Goal: Task Accomplishment & Management: Manage account settings

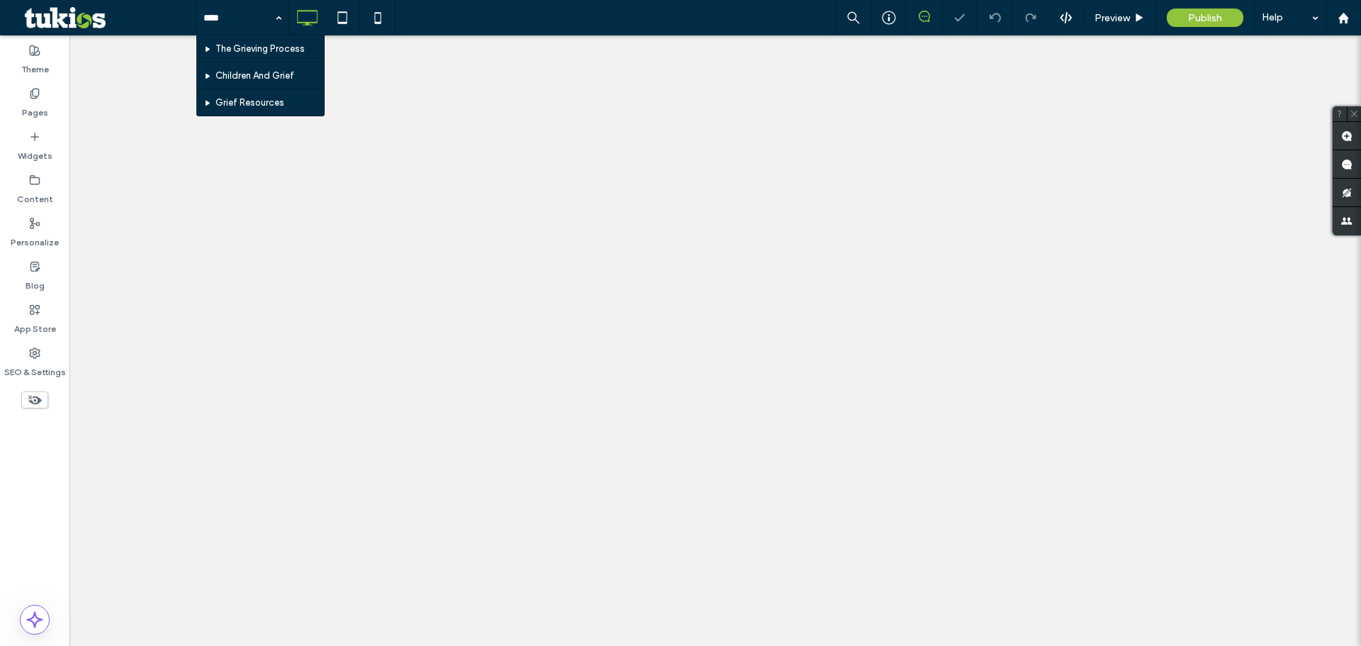
type input "*****"
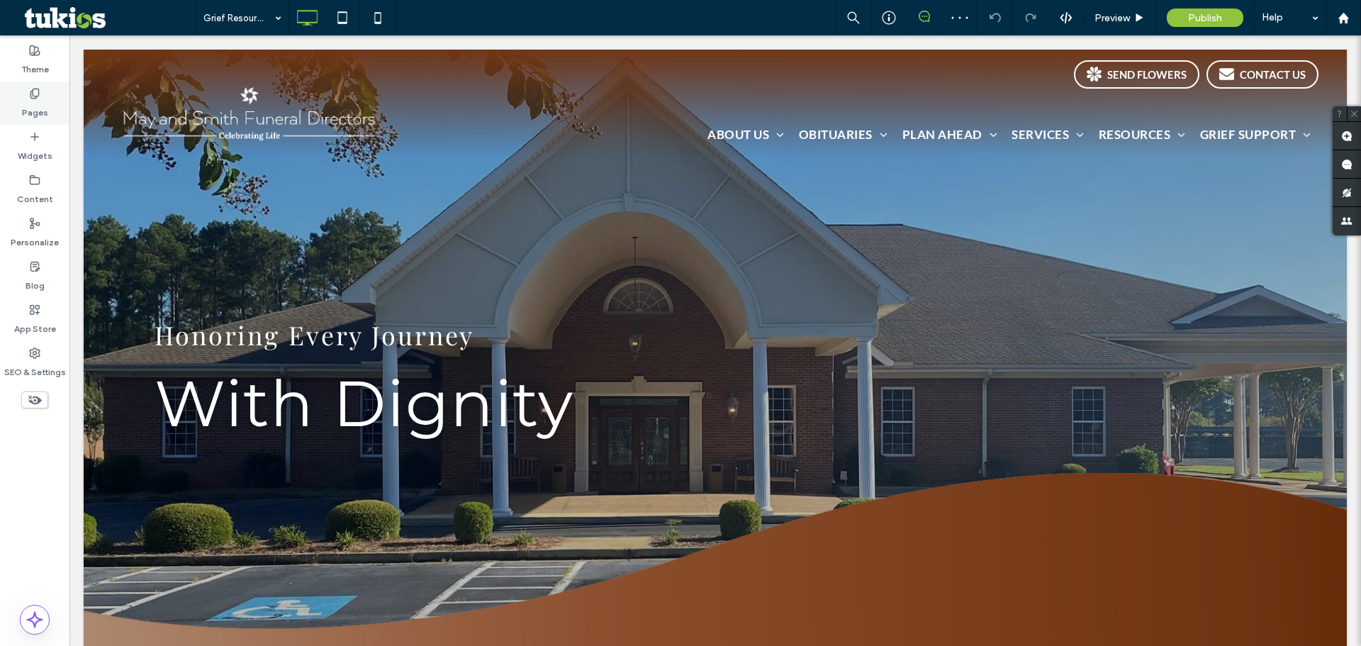
click at [23, 103] on label "Pages" at bounding box center [35, 109] width 26 height 20
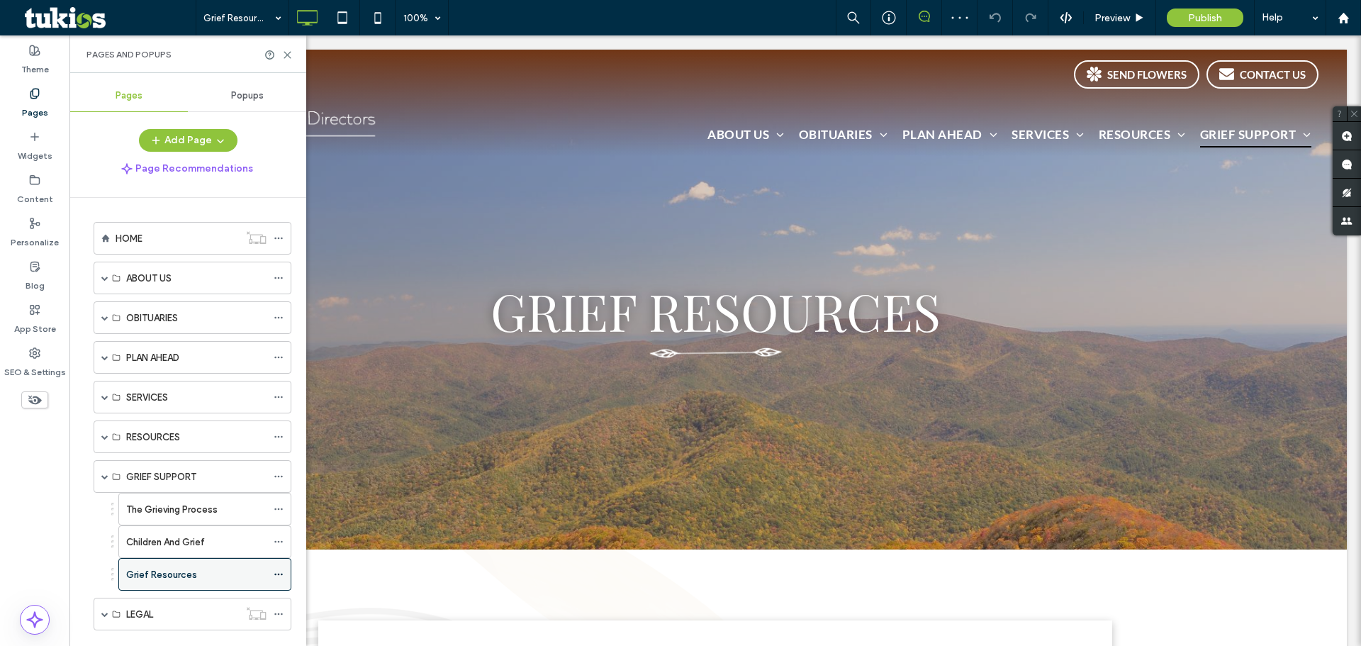
click at [277, 570] on icon at bounding box center [279, 574] width 10 height 10
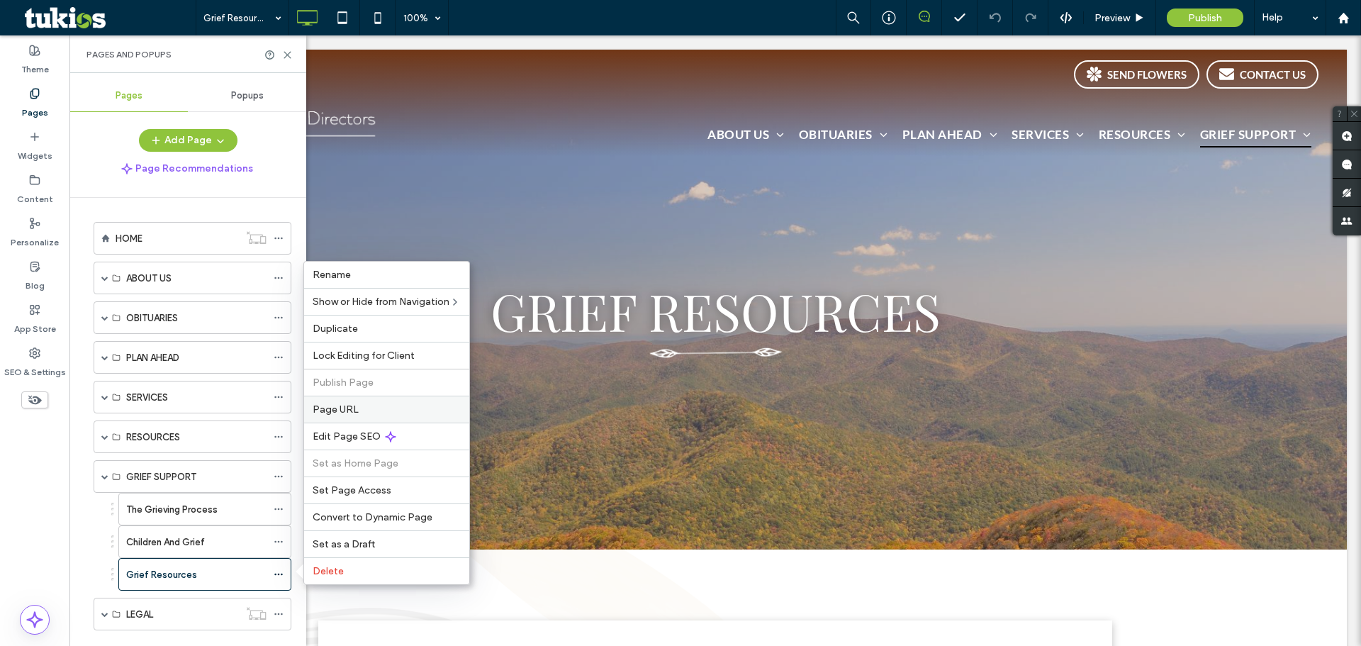
click at [352, 403] on span "Page URL" at bounding box center [336, 409] width 46 height 12
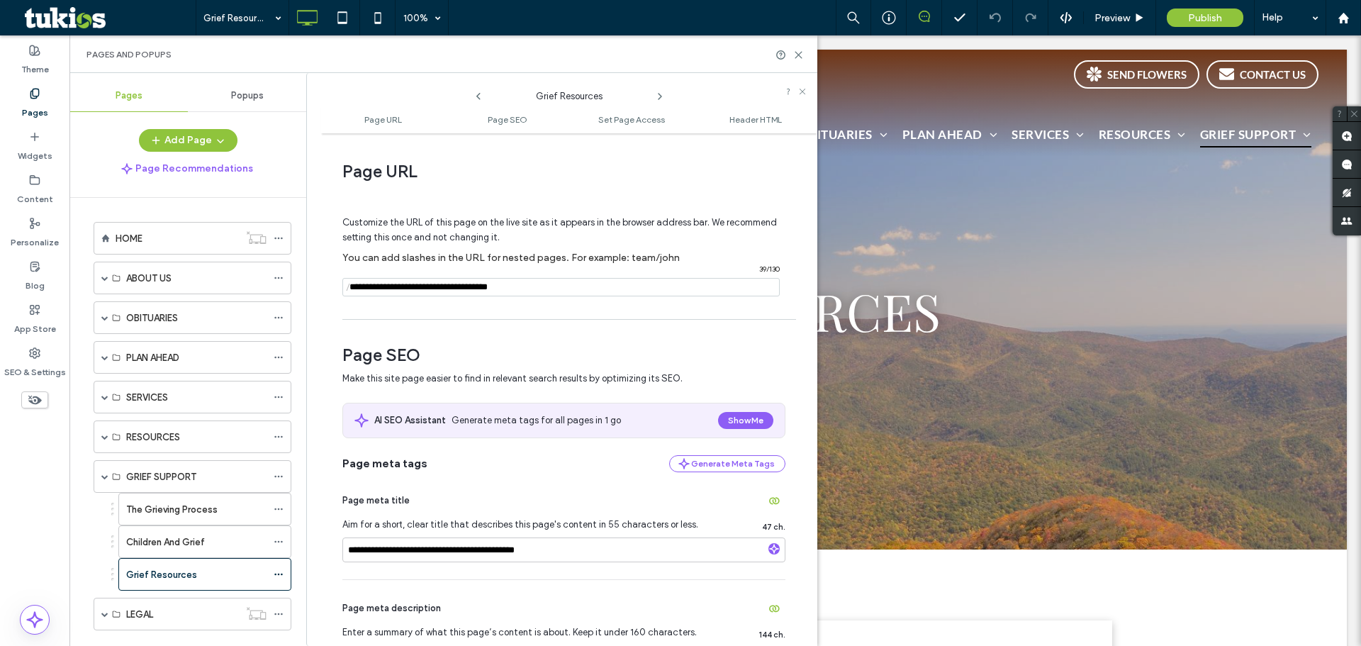
click at [500, 283] on input "notEmpty" at bounding box center [560, 287] width 437 height 18
drag, startPoint x: 688, startPoint y: 288, endPoint x: 708, endPoint y: 291, distance: 20.0
click at [688, 288] on input "notEmpty" at bounding box center [560, 287] width 437 height 18
click at [103, 279] on span at bounding box center [104, 277] width 7 height 7
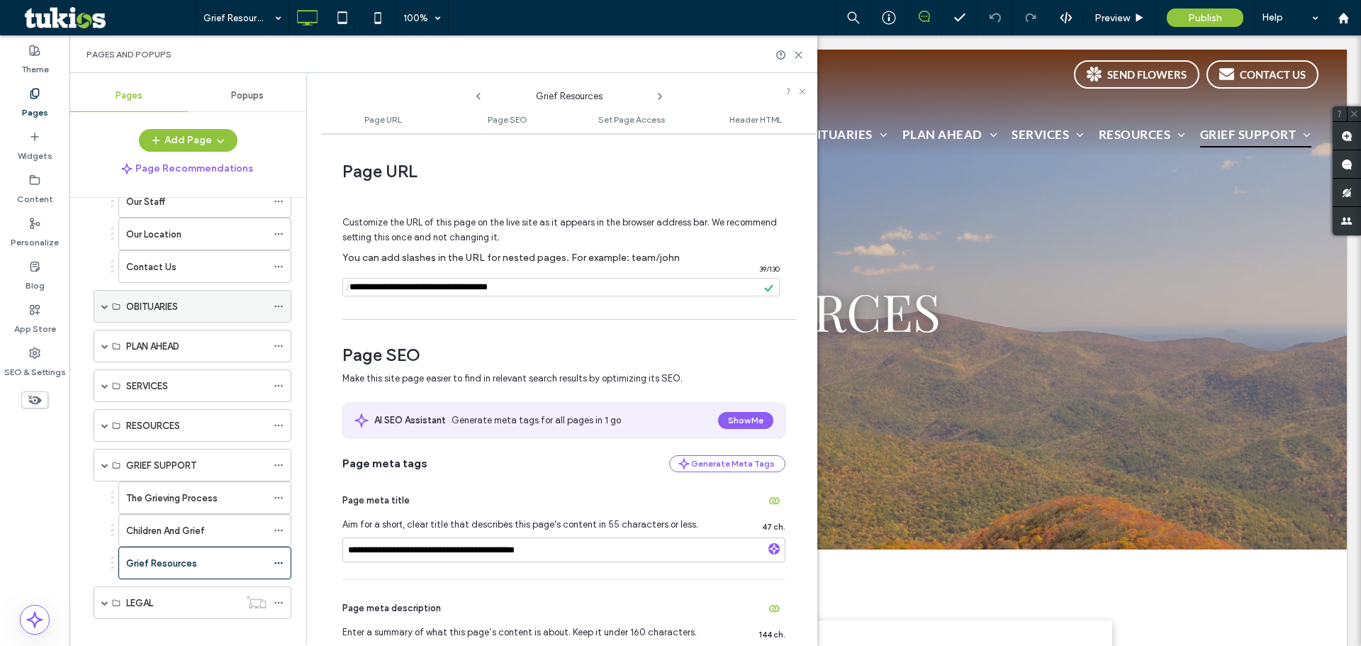
click at [104, 308] on span at bounding box center [104, 306] width 7 height 7
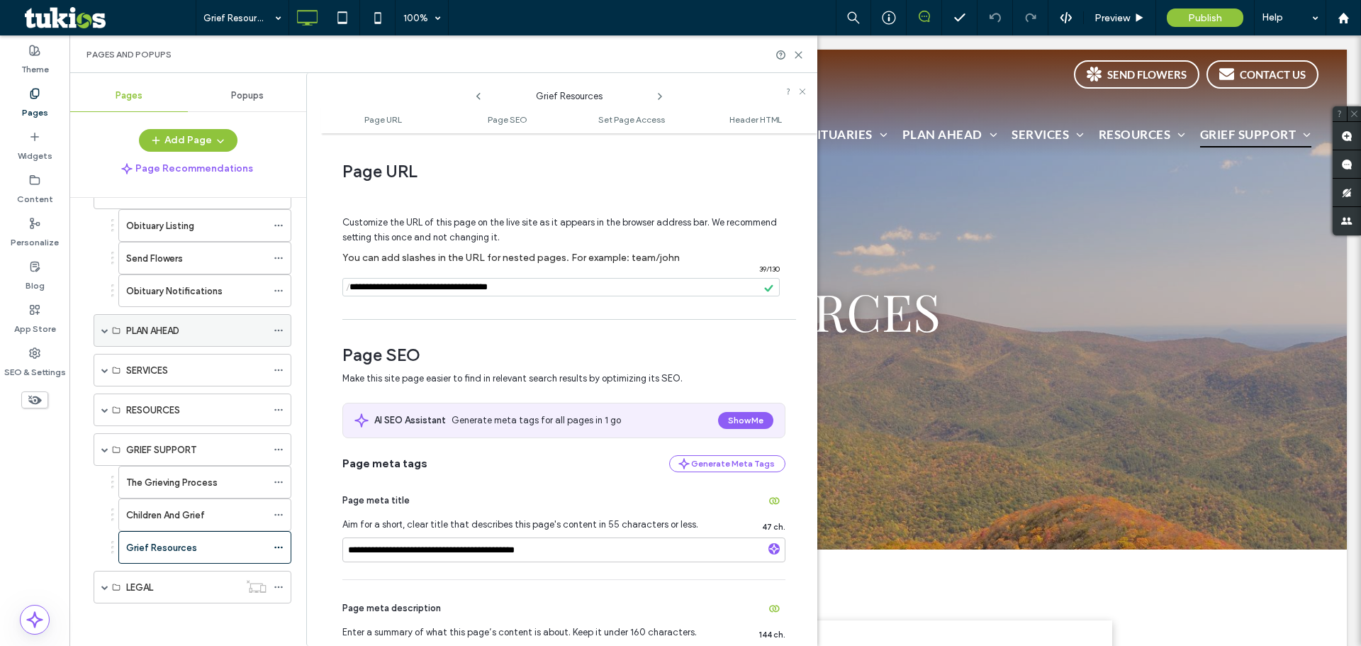
click at [103, 333] on span at bounding box center [104, 330] width 7 height 7
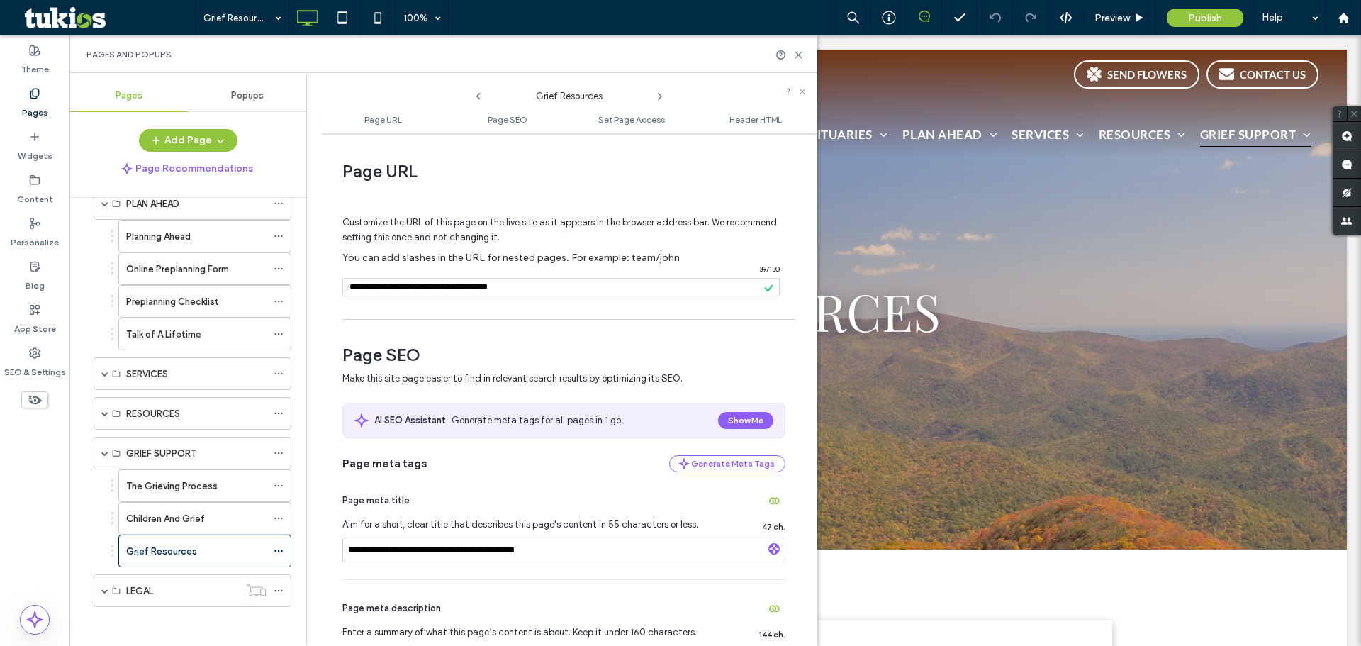
scroll to position [386, 0]
click at [104, 369] on span at bounding box center [104, 369] width 7 height 7
click at [105, 411] on span at bounding box center [104, 409] width 7 height 7
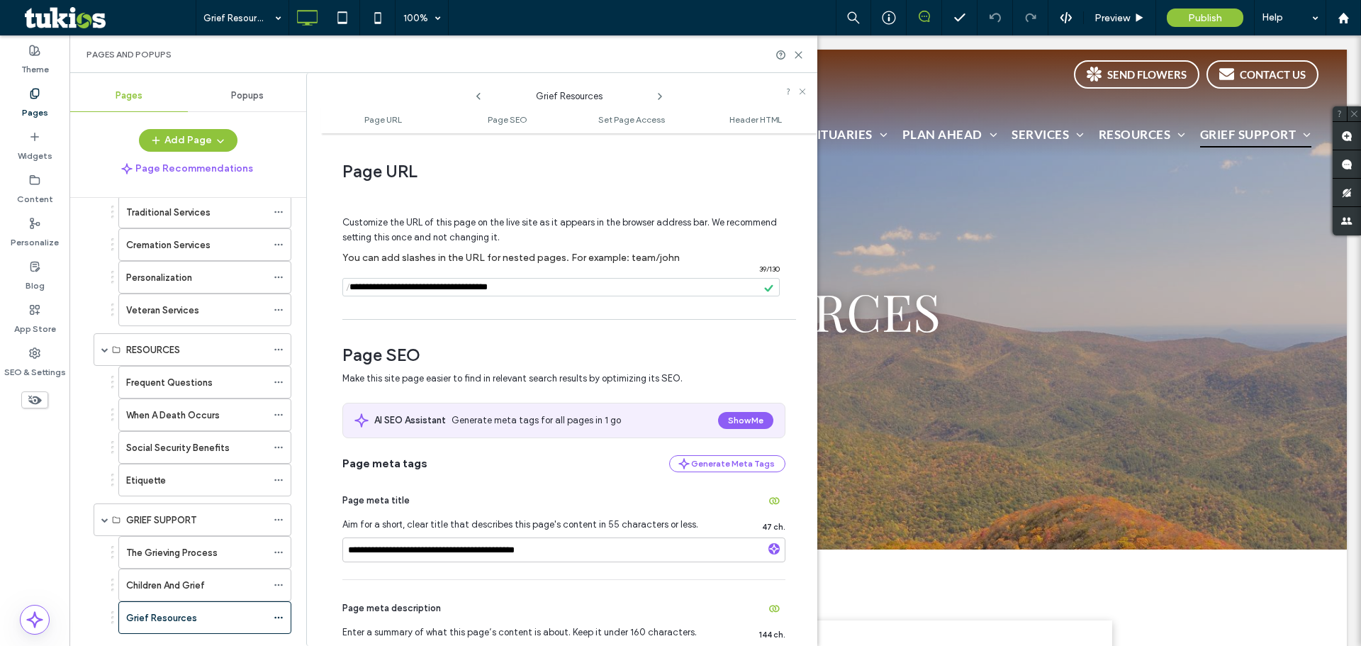
scroll to position [712, 0]
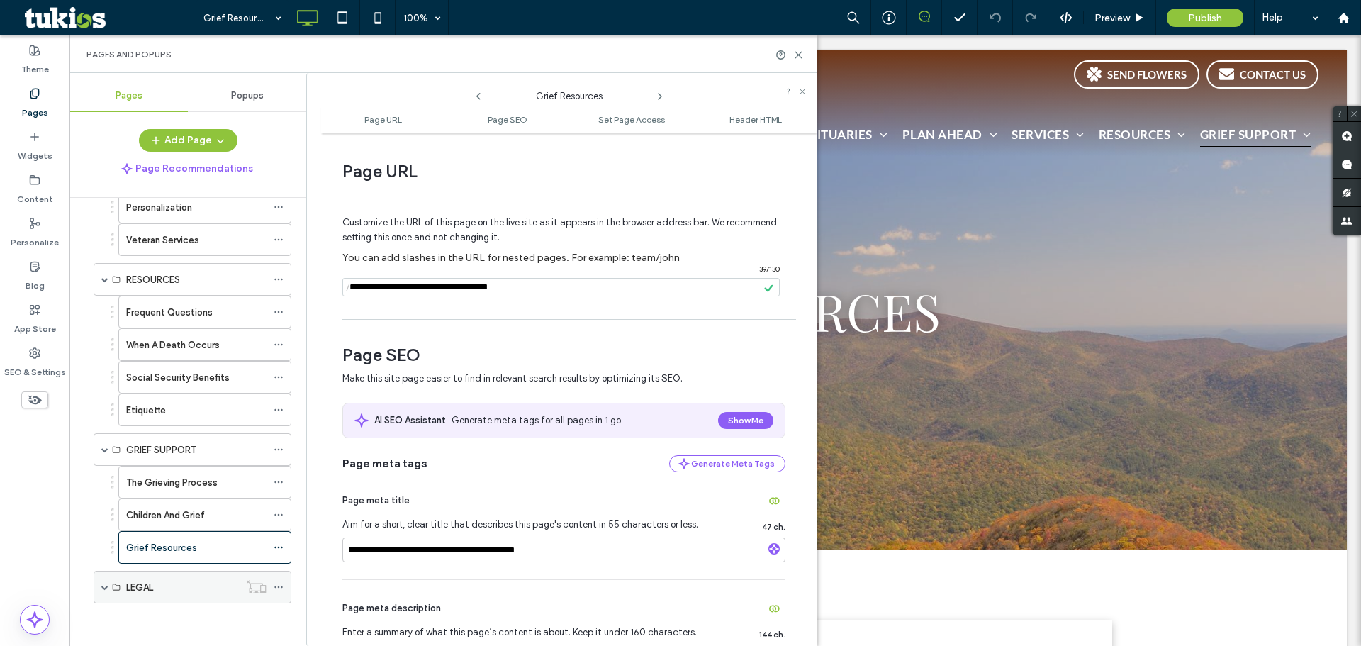
click at [104, 586] on span at bounding box center [104, 586] width 7 height 7
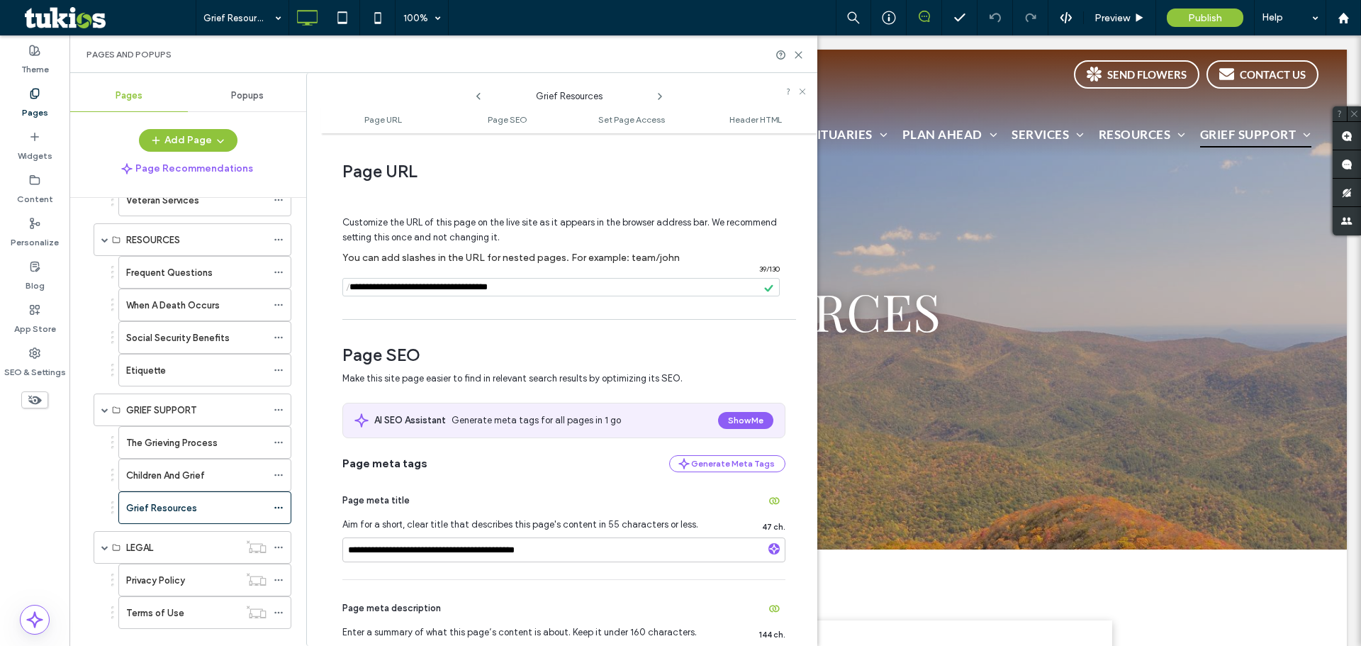
scroll to position [777, 0]
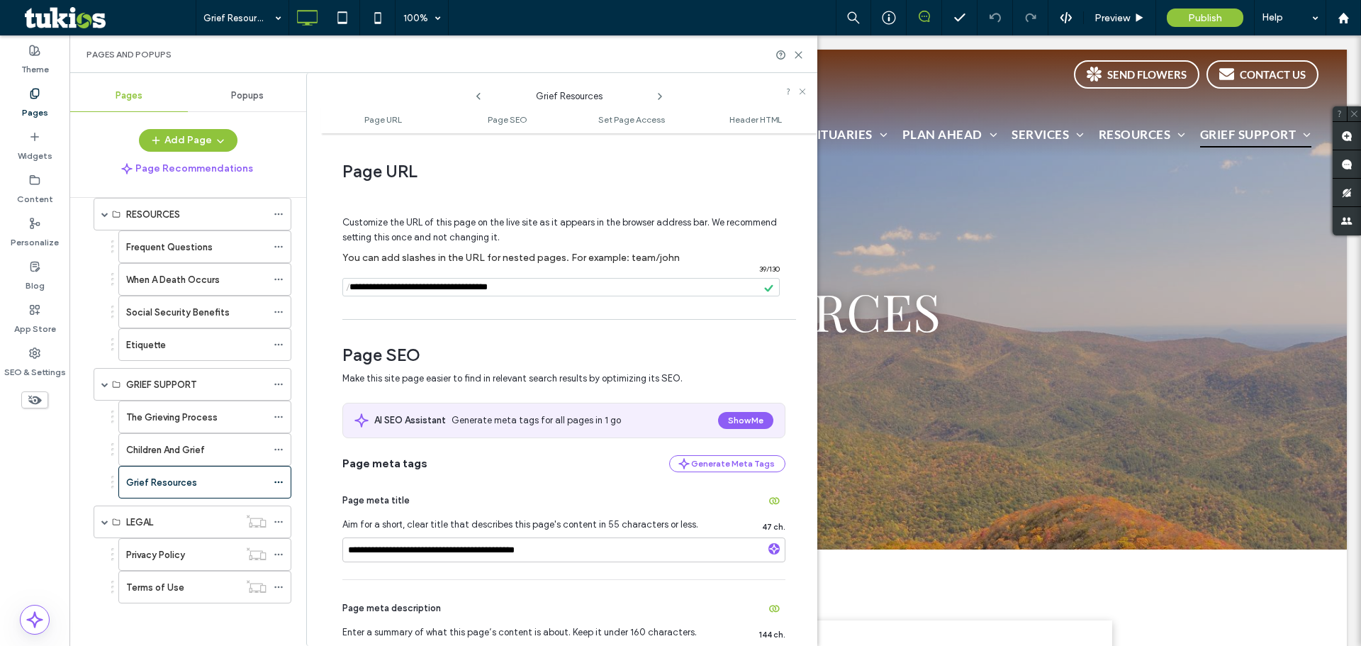
drag, startPoint x: 29, startPoint y: 346, endPoint x: 165, endPoint y: 364, distance: 137.2
click at [29, 345] on div "SEO & Settings" at bounding box center [34, 362] width 69 height 43
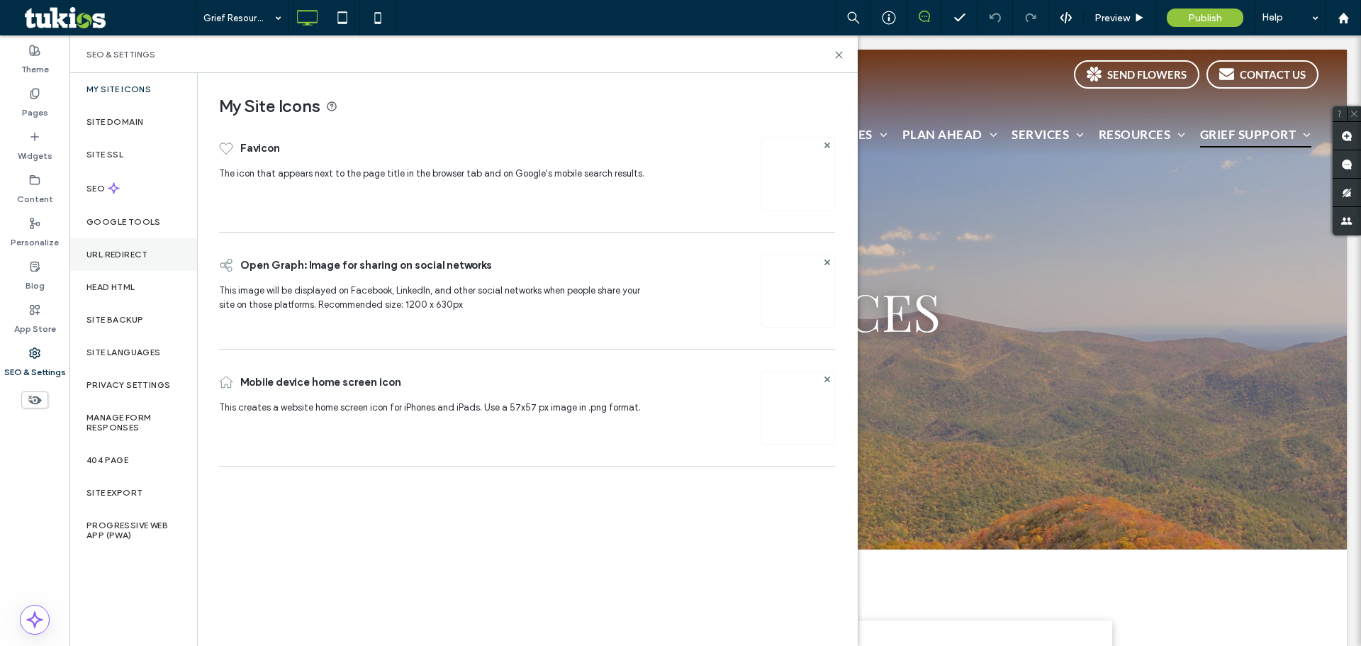
click at [140, 254] on label "URL Redirect" at bounding box center [117, 254] width 62 height 10
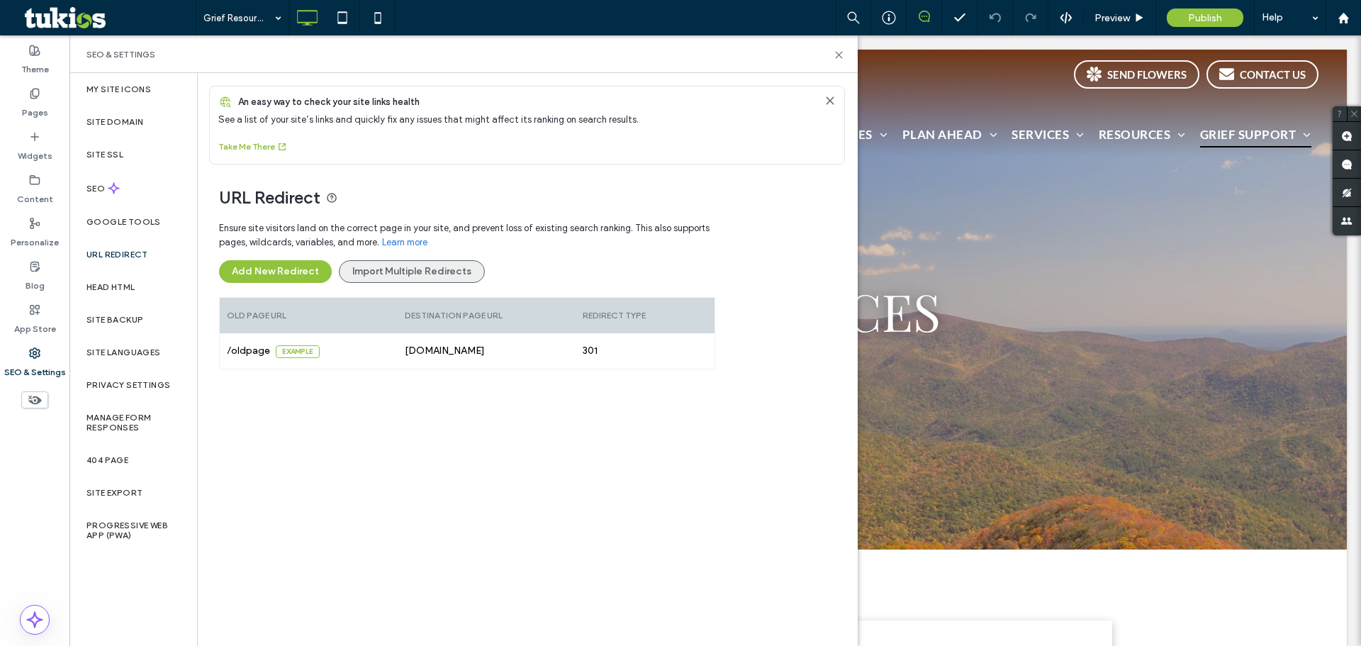
click at [404, 268] on button "Import Multiple Redirects" at bounding box center [412, 271] width 146 height 23
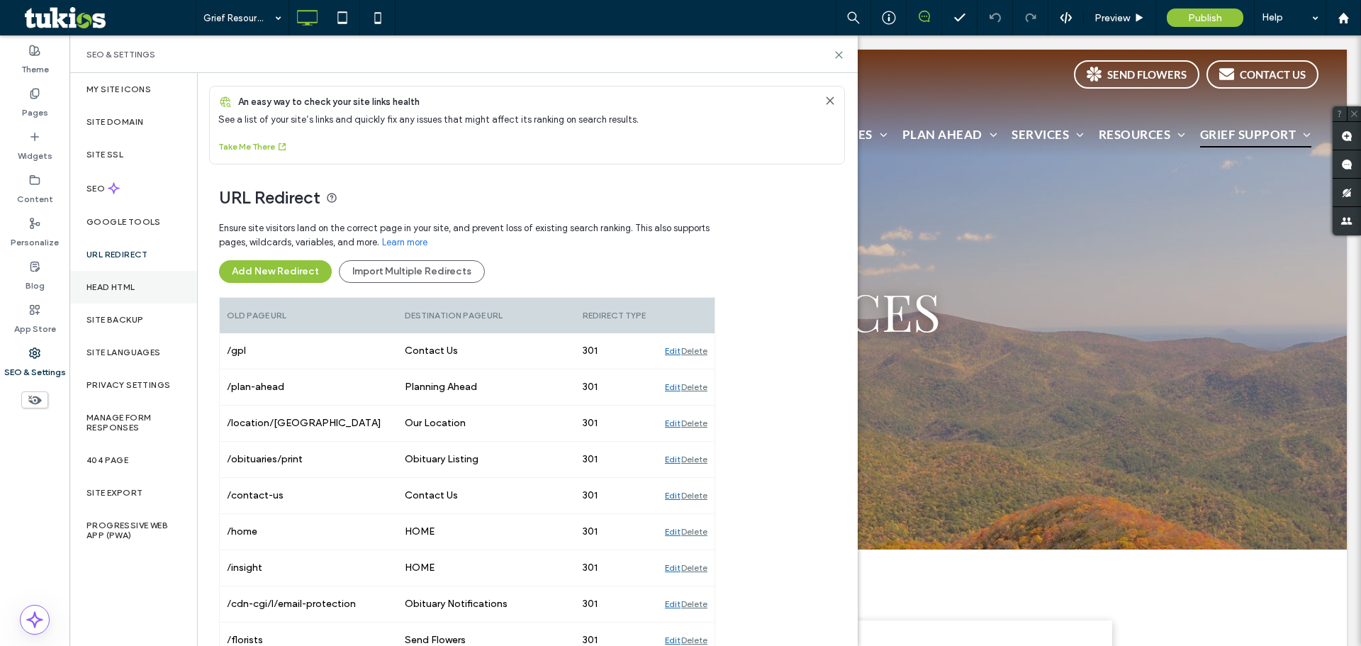
click at [155, 290] on div "Head HTML" at bounding box center [133, 287] width 128 height 33
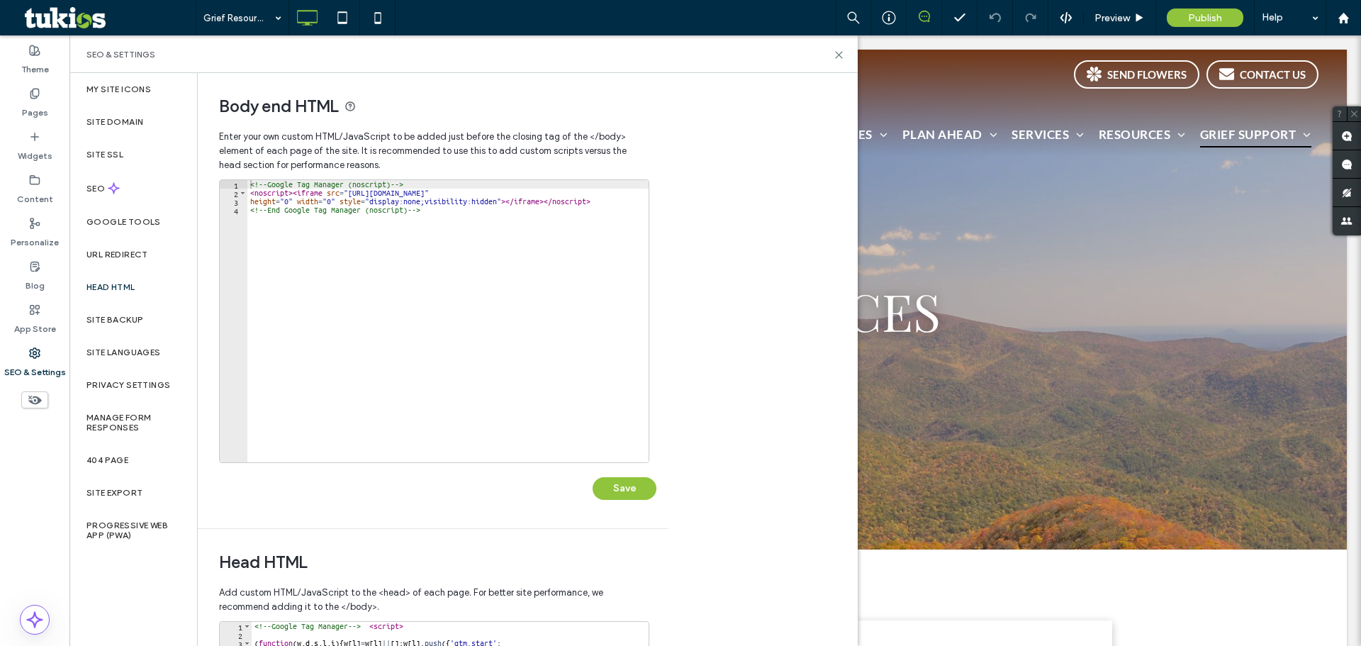
scroll to position [325, 0]
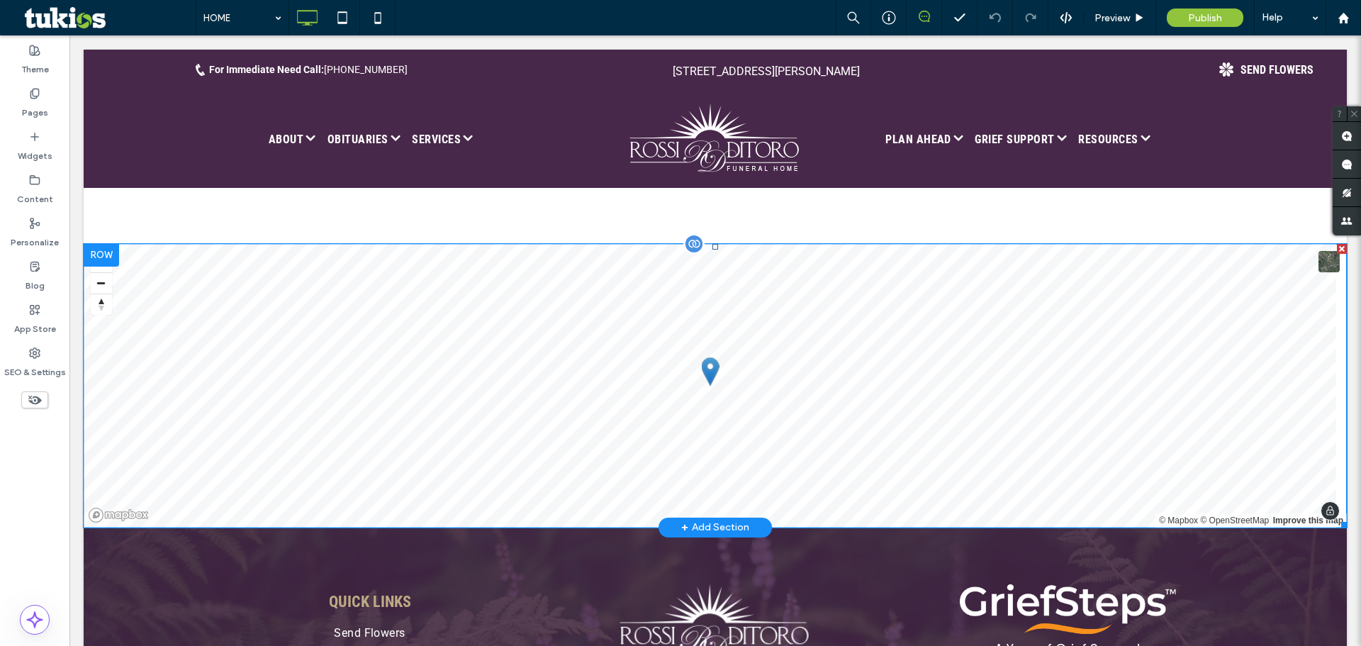
scroll to position [3181, 0]
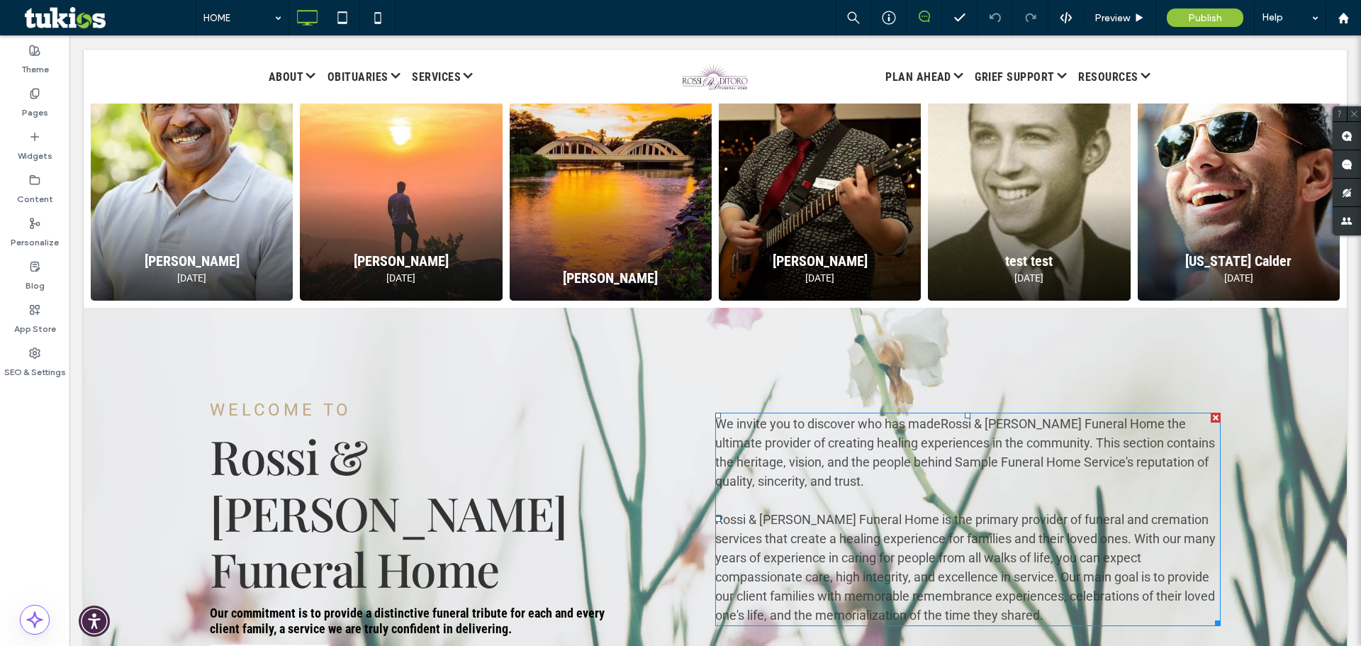
scroll to position [1417, 0]
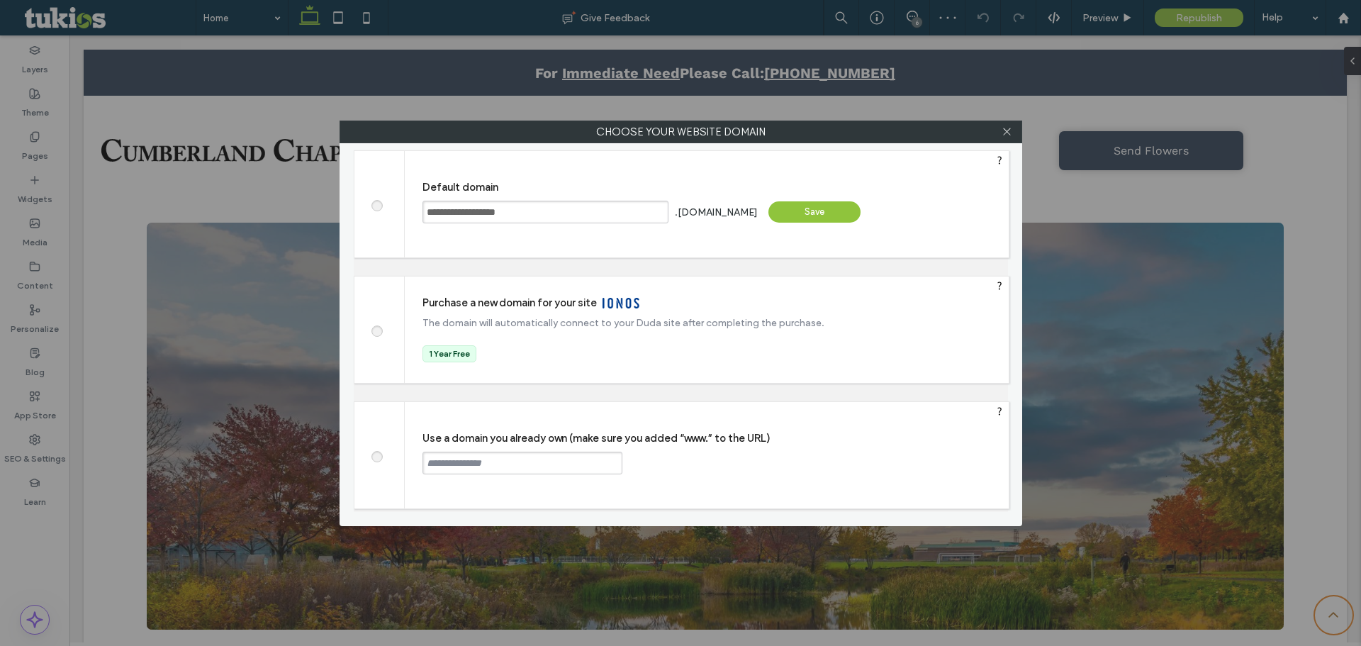
drag, startPoint x: 465, startPoint y: 468, endPoint x: 473, endPoint y: 464, distance: 9.2
click at [465, 468] on input "text" at bounding box center [522, 462] width 200 height 23
paste input "**********"
type input "**********"
click at [687, 463] on div "Continue" at bounding box center [676, 461] width 92 height 21
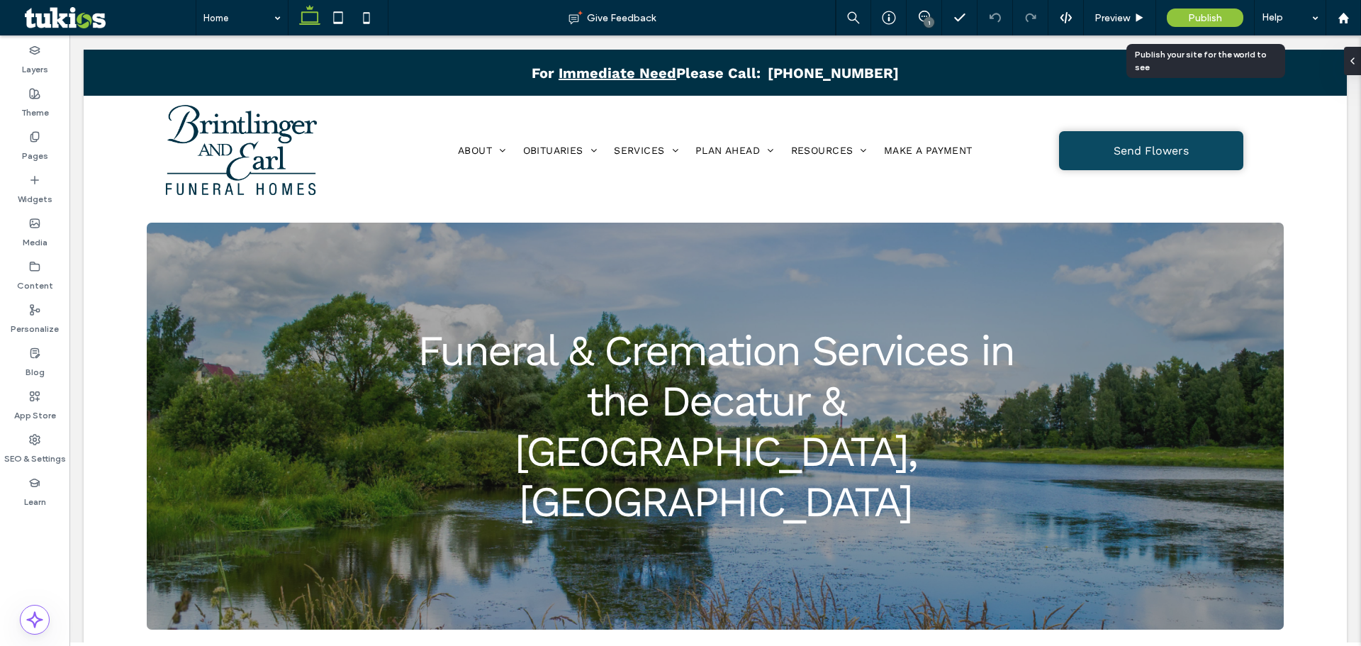
click at [1213, 20] on span "Publish" at bounding box center [1205, 18] width 34 height 12
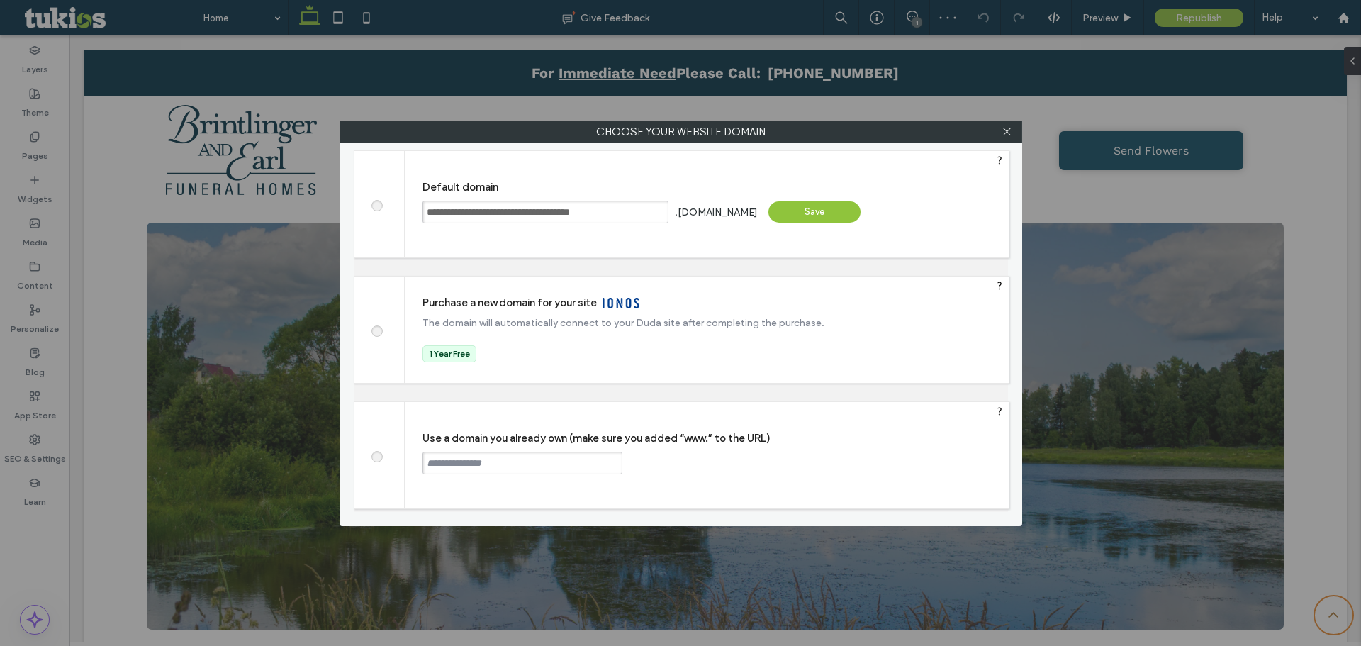
click at [508, 468] on input "text" at bounding box center [522, 462] width 200 height 23
paste input "**********"
type input "**********"
click at [678, 467] on div "Continue" at bounding box center [676, 461] width 92 height 21
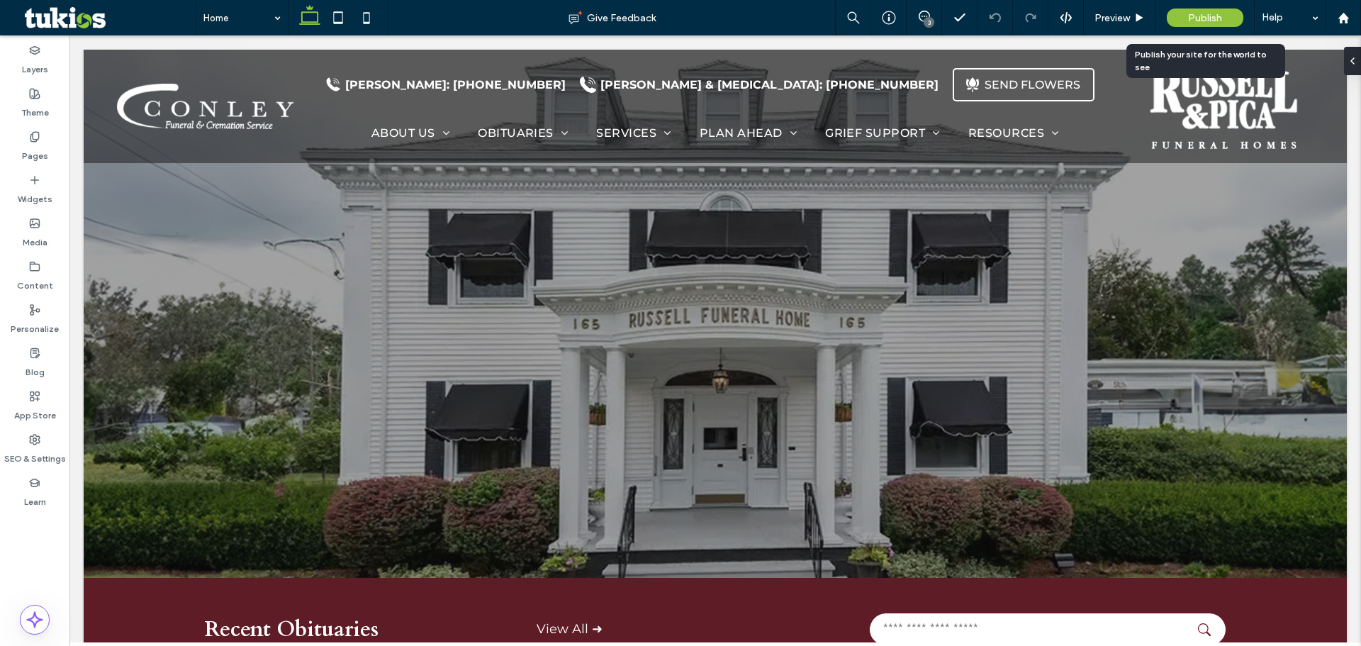
click at [1193, 18] on span "Publish" at bounding box center [1205, 18] width 34 height 12
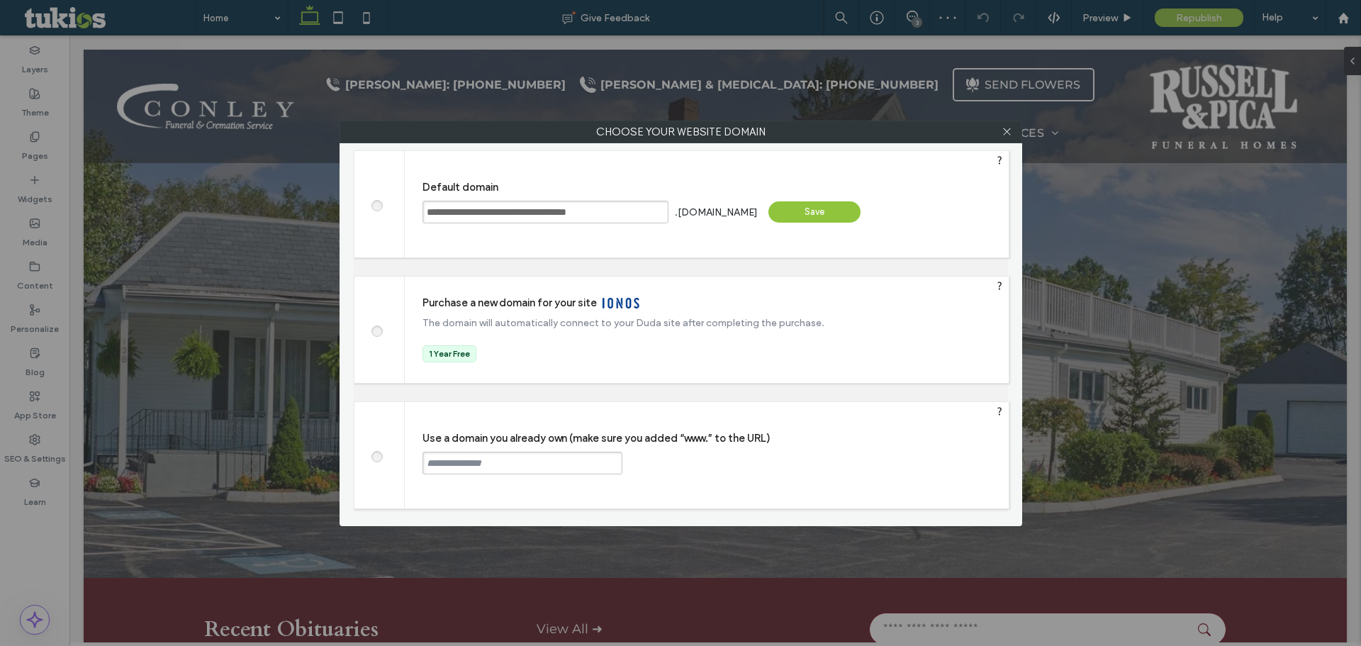
click at [468, 459] on input "text" at bounding box center [522, 462] width 200 height 23
paste input "**********"
type input "**********"
click at [661, 460] on div "Continue" at bounding box center [676, 461] width 92 height 21
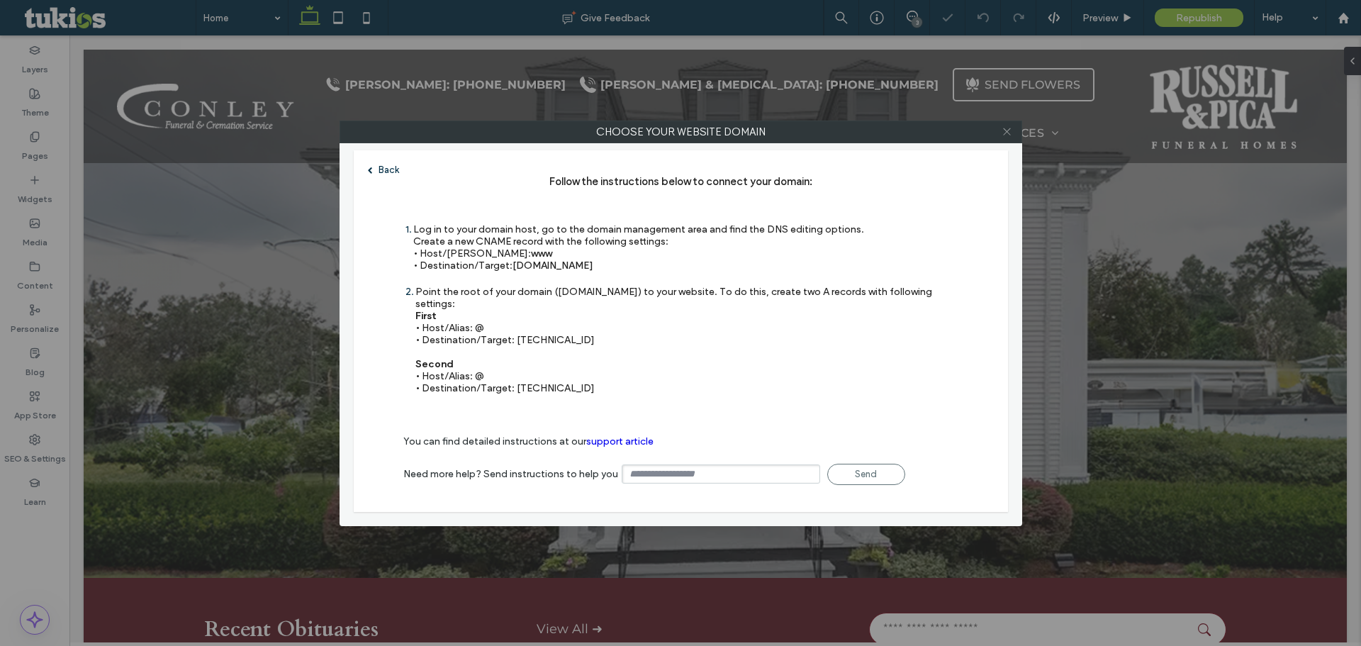
click at [1006, 130] on icon at bounding box center [1006, 131] width 11 height 11
